Goal: Task Accomplishment & Management: Manage account settings

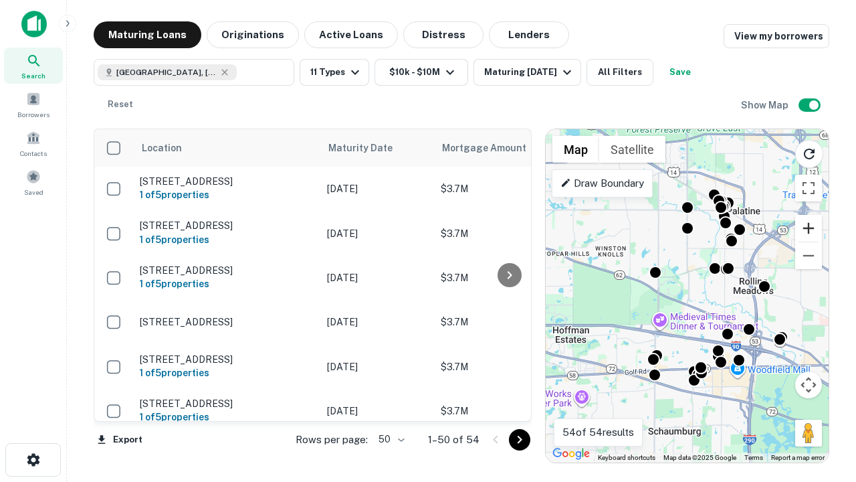
click at [809, 228] on button "Zoom in" at bounding box center [808, 228] width 27 height 27
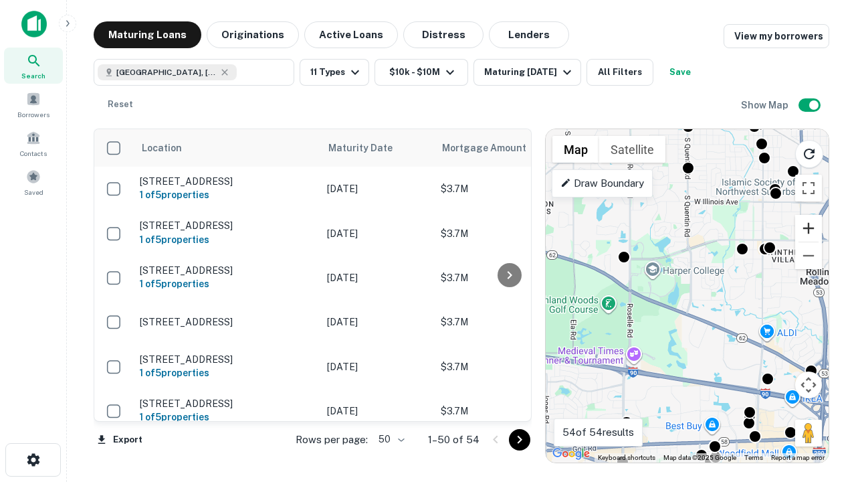
click at [809, 228] on button "Zoom in" at bounding box center [808, 228] width 27 height 27
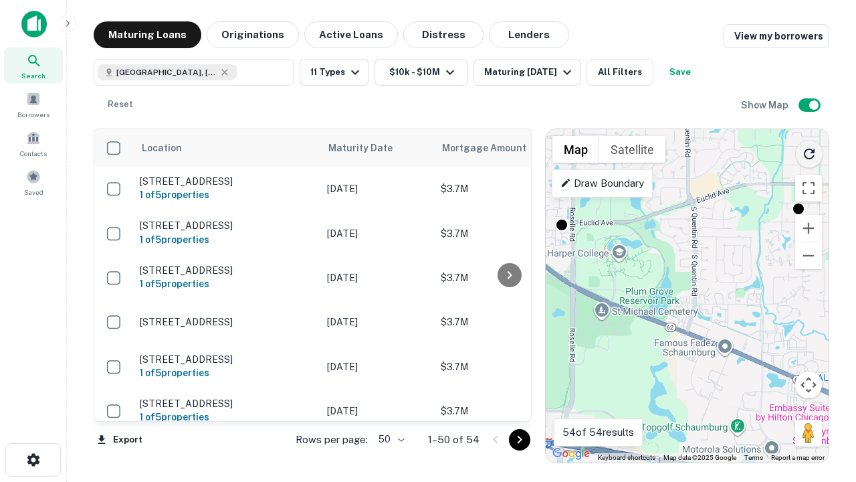
click at [809, 151] on icon "Reload search area" at bounding box center [809, 154] width 16 height 16
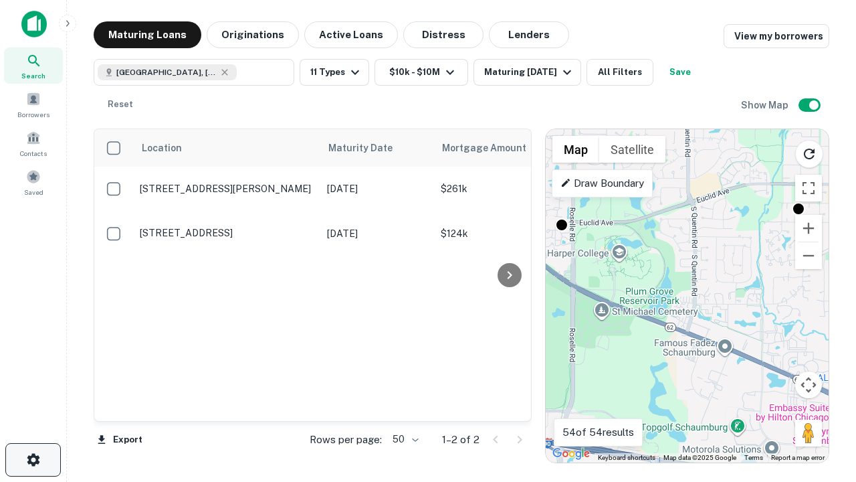
click at [33, 459] on icon "button" at bounding box center [33, 459] width 16 height 16
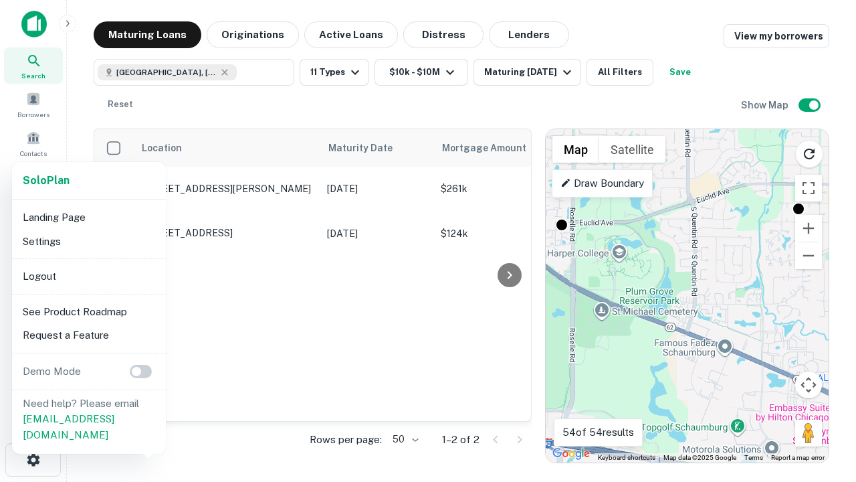
click at [88, 276] on li "Logout" at bounding box center [88, 276] width 143 height 24
